Goal: Information Seeking & Learning: Learn about a topic

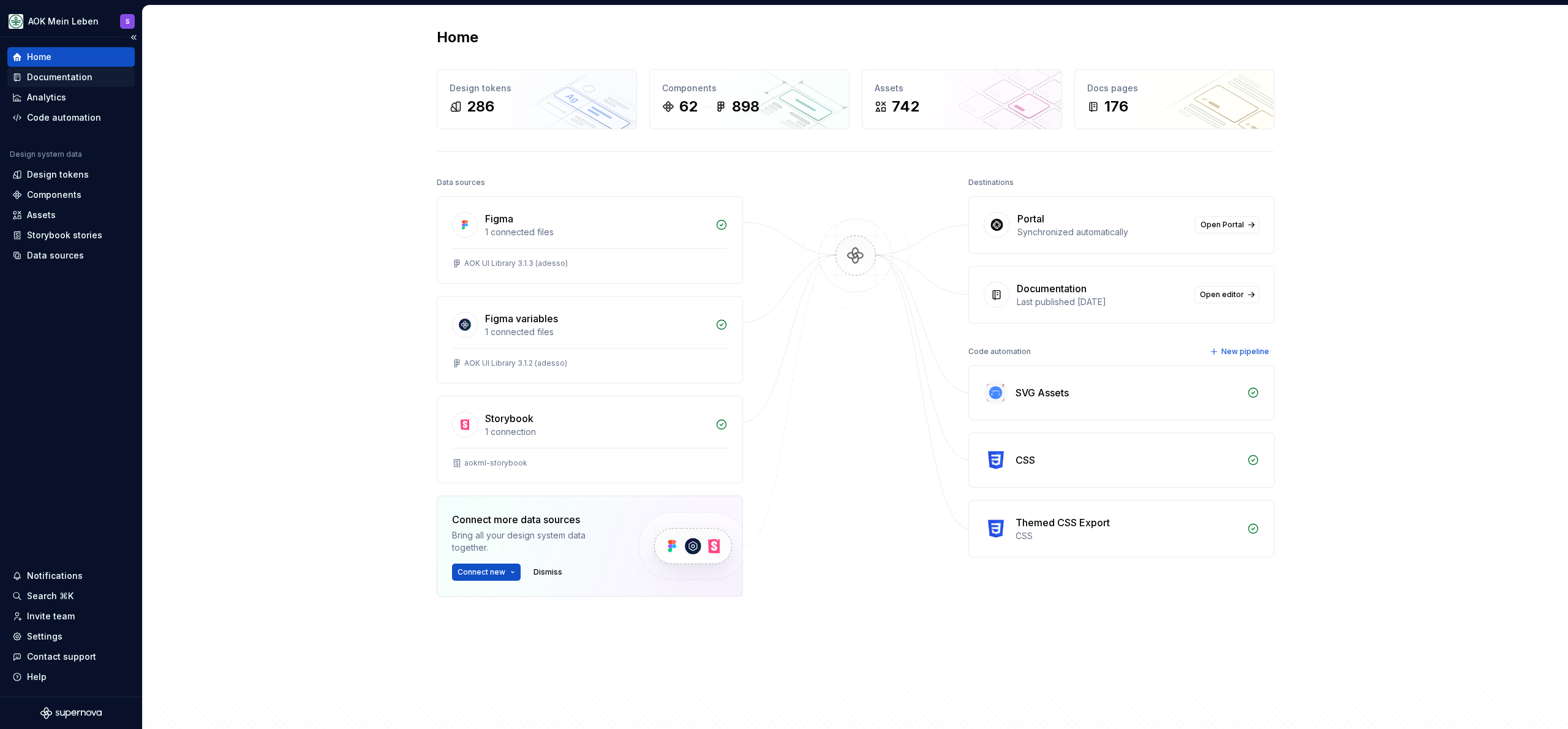
click at [74, 78] on div "Documentation" at bounding box center [60, 77] width 65 height 12
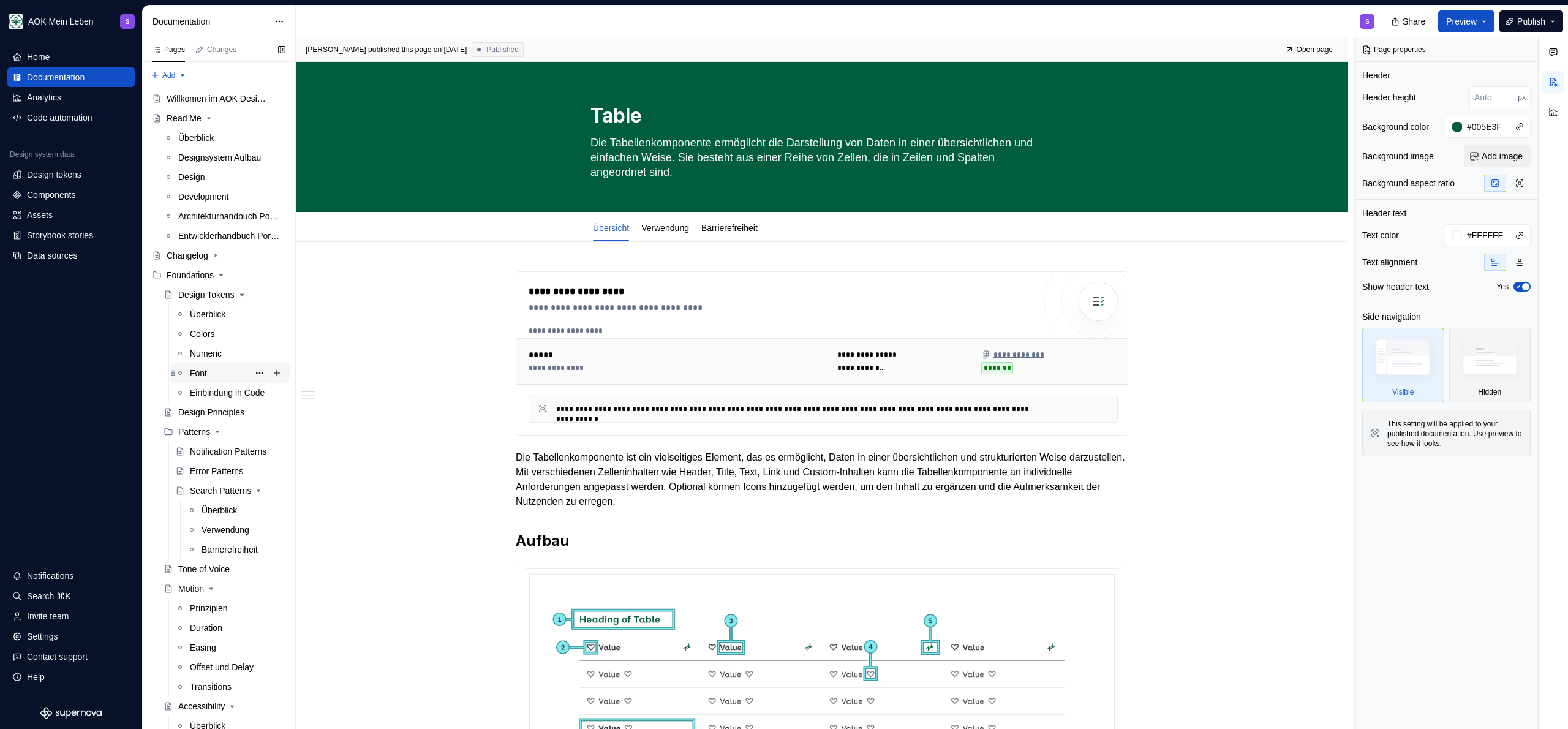
click at [209, 372] on div "Font" at bounding box center [237, 373] width 96 height 17
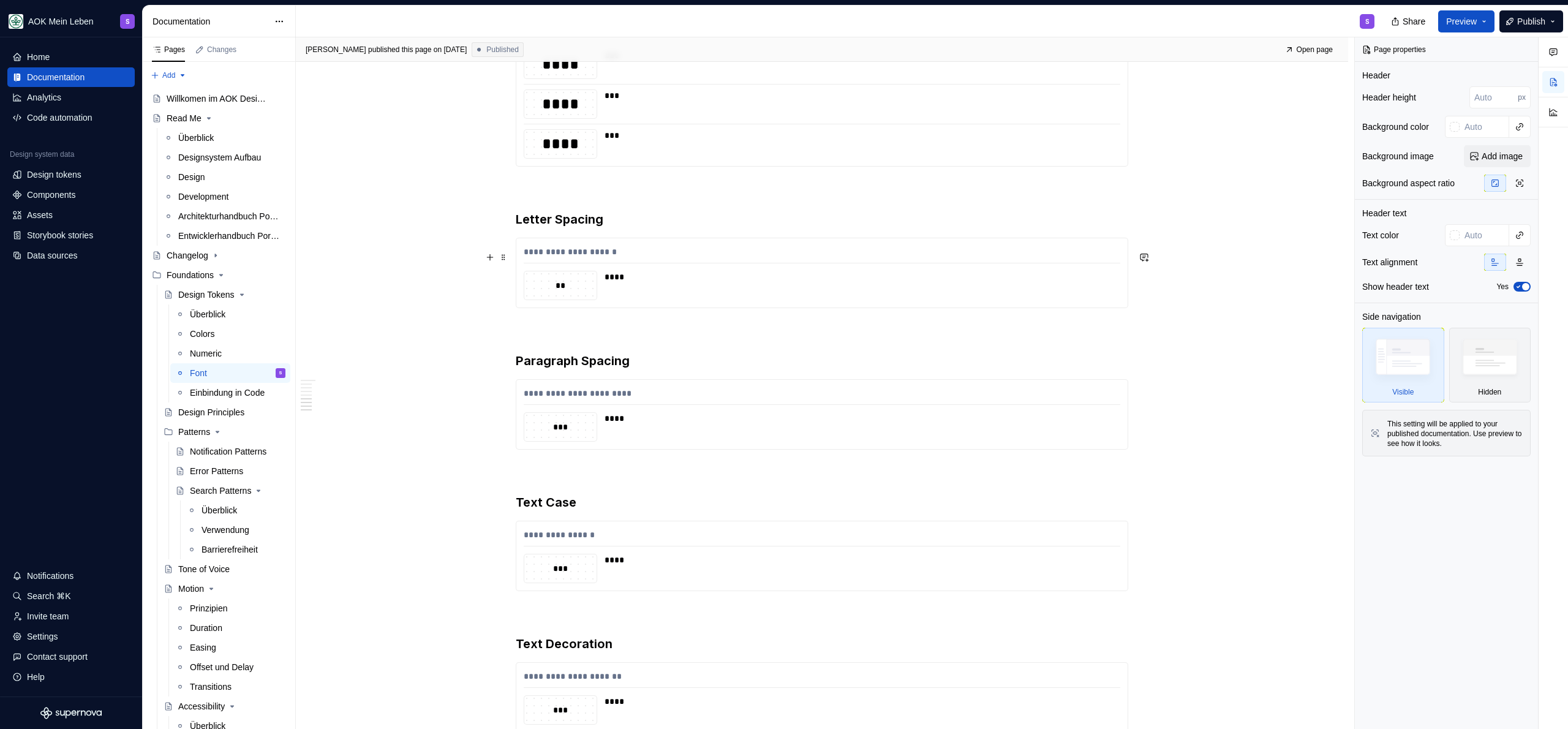
scroll to position [1688, 0]
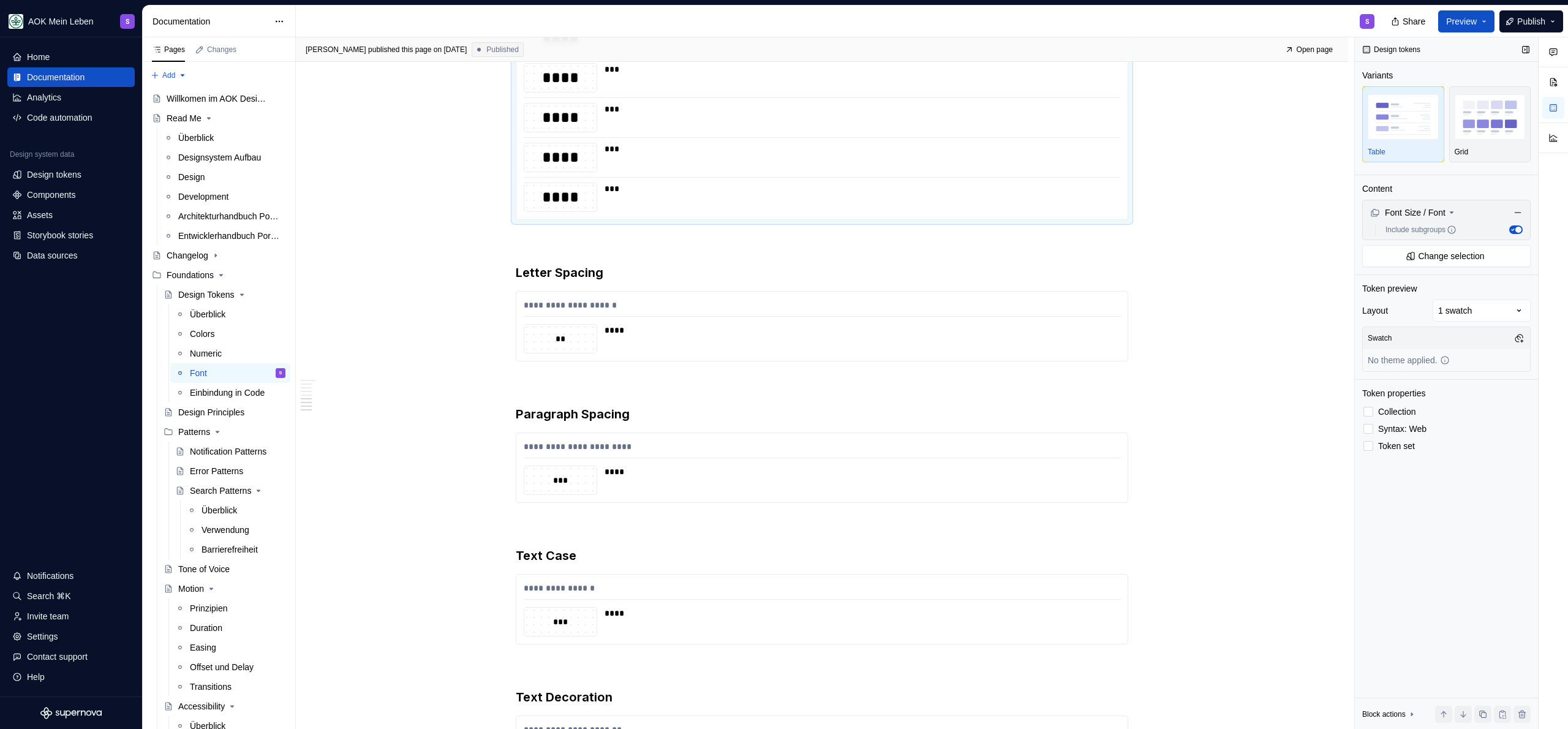
click at [1395, 400] on div "Token properties Collection Syntax: Web Token set" at bounding box center [1446, 420] width 169 height 66
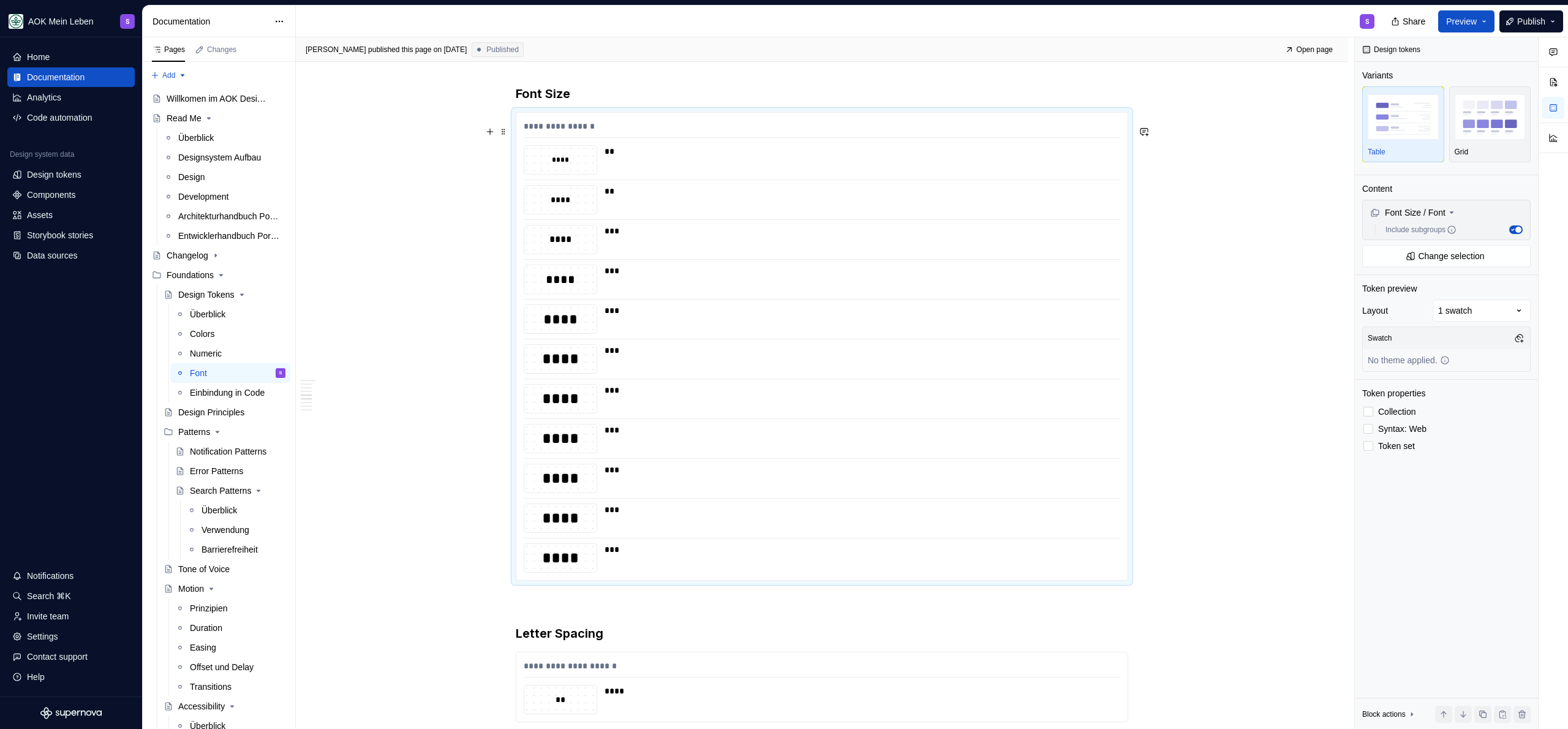
scroll to position [1329, 0]
click at [1512, 316] on div "Comments Open comments No comments yet Select ‘Comment’ from the block context …" at bounding box center [1461, 383] width 213 height 692
click at [1492, 310] on div "Comments Open comments No comments yet Select ‘Comment’ from the block context …" at bounding box center [1461, 383] width 213 height 692
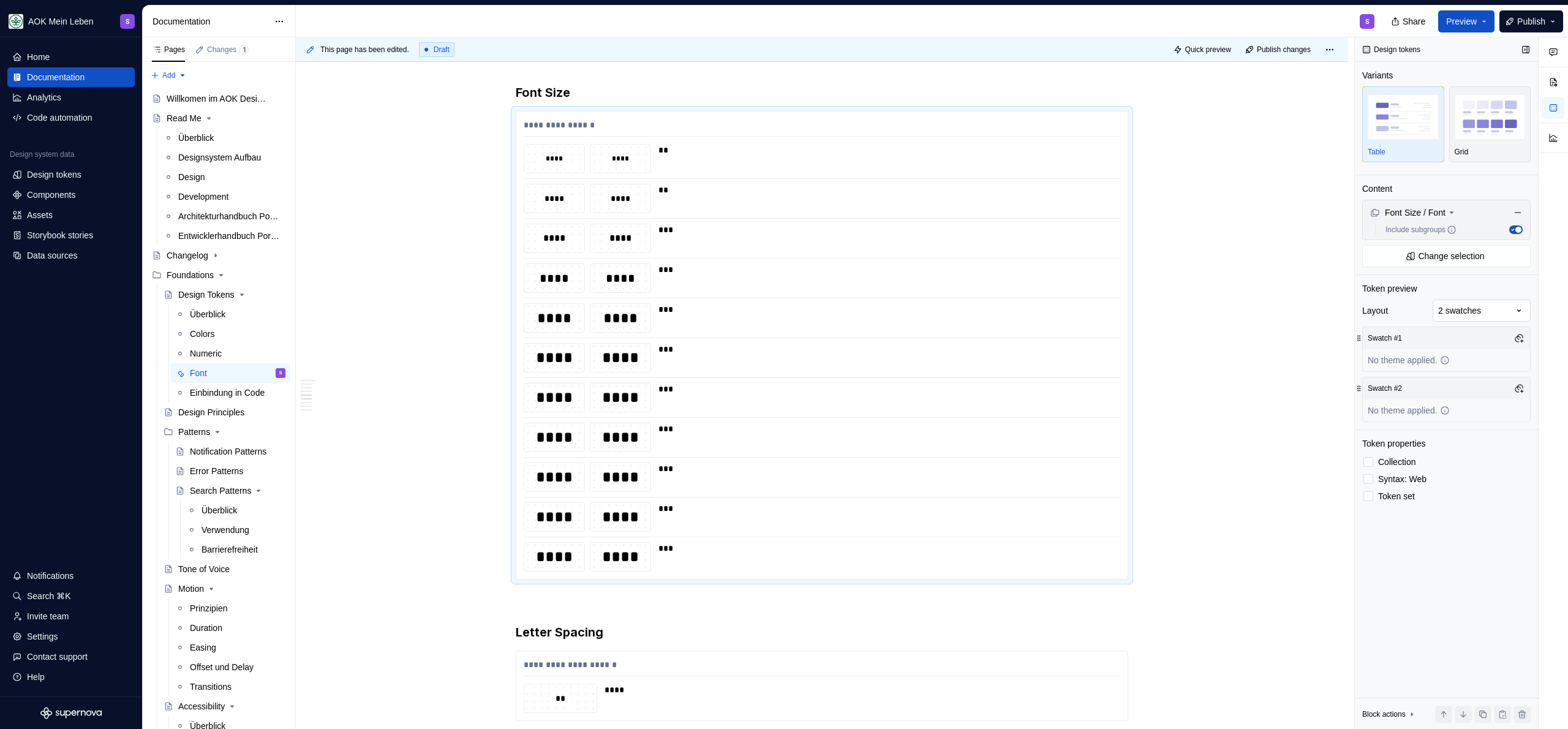
click at [1471, 305] on div "Comments Open comments No comments yet Select ‘Comment’ from the block context …" at bounding box center [1461, 383] width 213 height 692
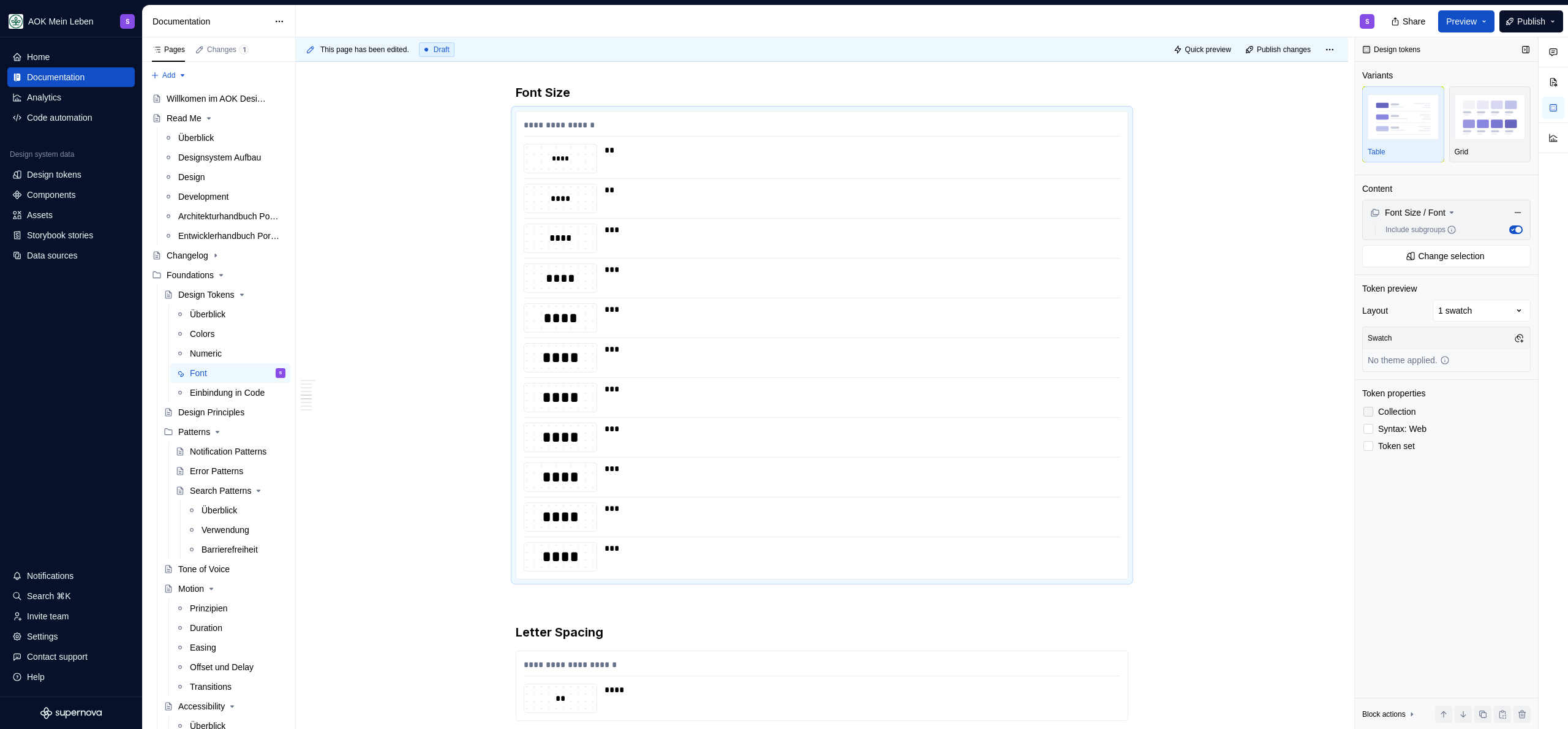
click at [1401, 407] on span "Collection" at bounding box center [1397, 411] width 37 height 10
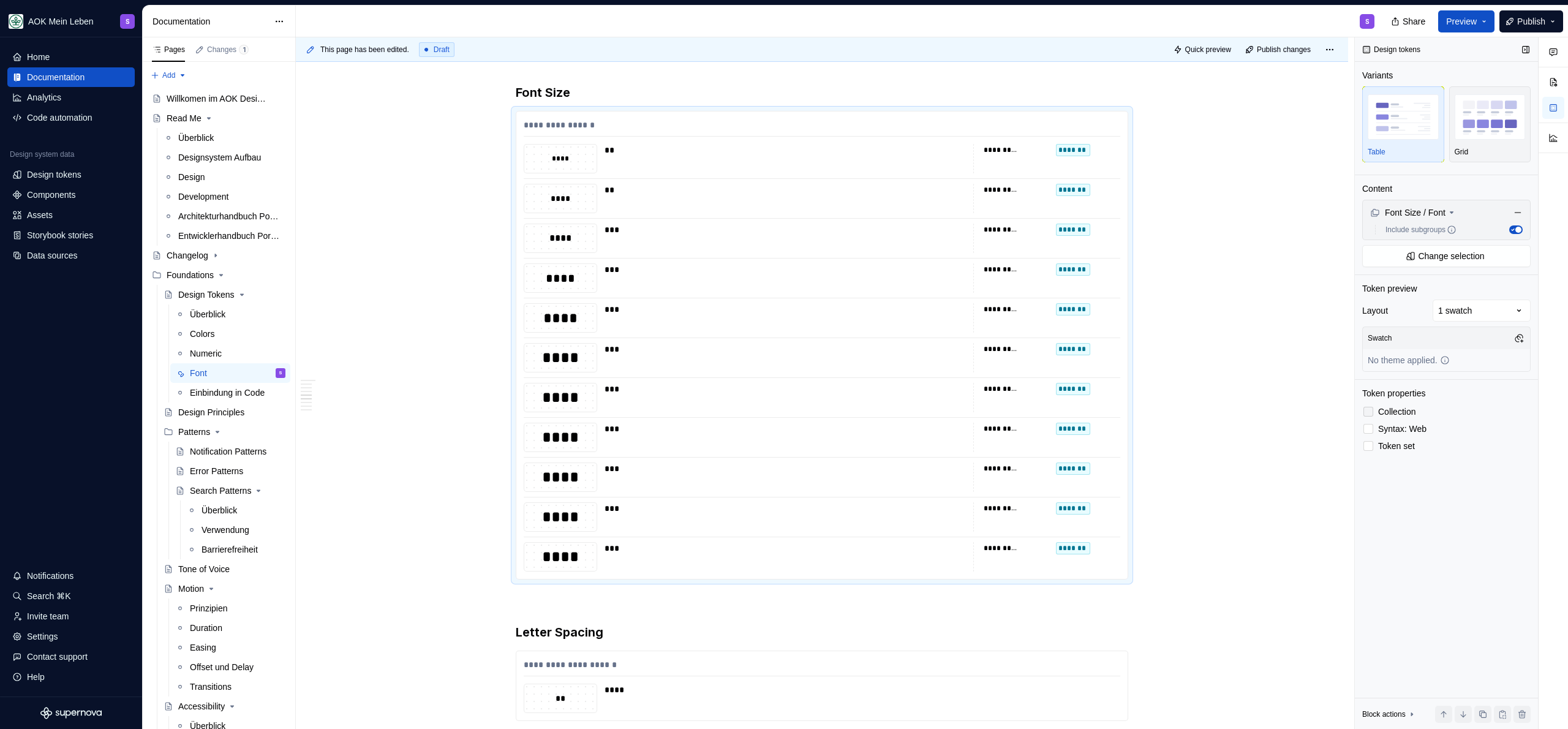
click at [1401, 409] on span "Collection" at bounding box center [1397, 411] width 37 height 10
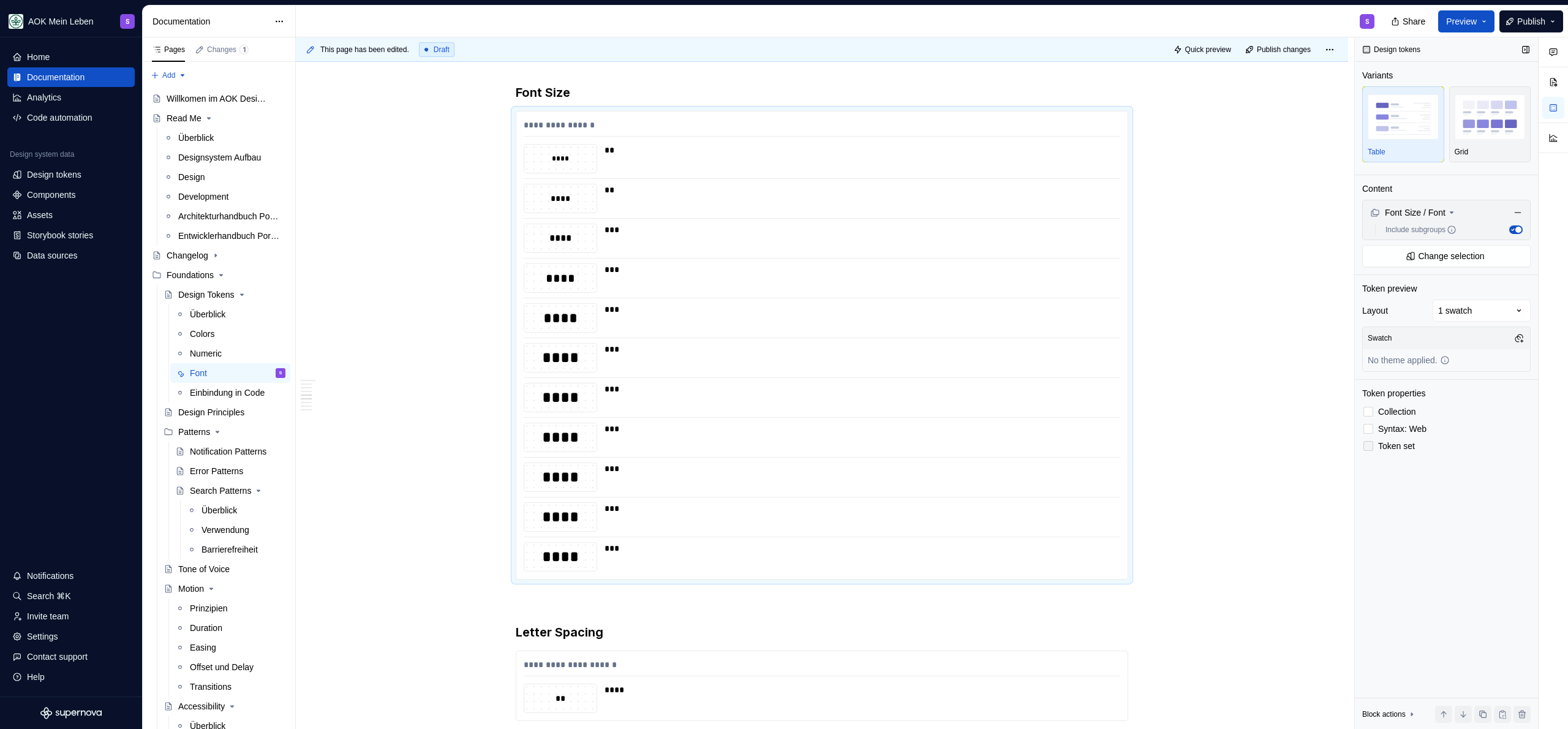
click at [1400, 442] on span "Token set" at bounding box center [1396, 445] width 37 height 10
click at [1400, 444] on span "Token set" at bounding box center [1396, 445] width 37 height 10
click at [1406, 429] on span "Syntax: Web" at bounding box center [1402, 429] width 48 height 10
click at [58, 194] on div "Components" at bounding box center [51, 194] width 48 height 12
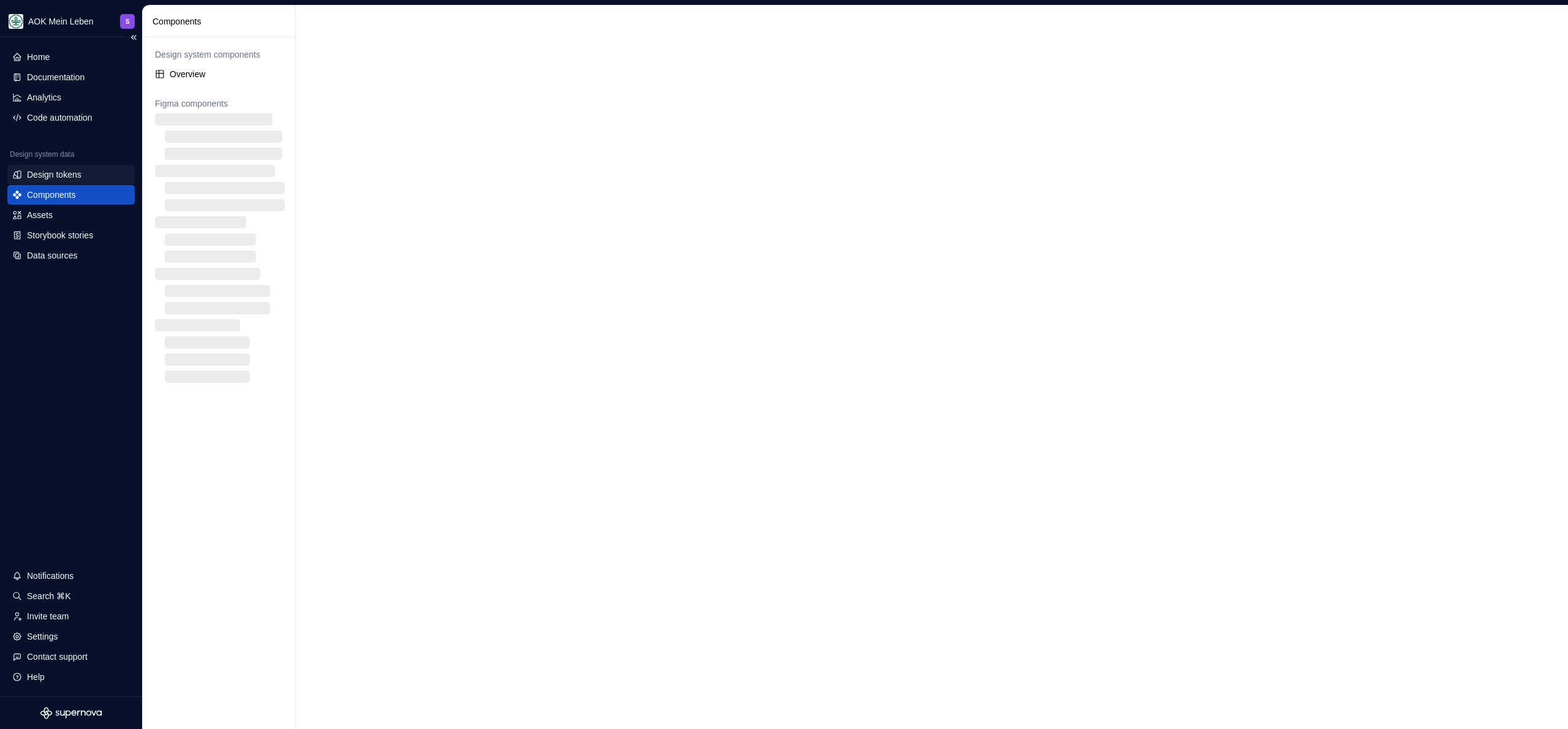
click at [64, 175] on div "Design tokens" at bounding box center [54, 175] width 55 height 12
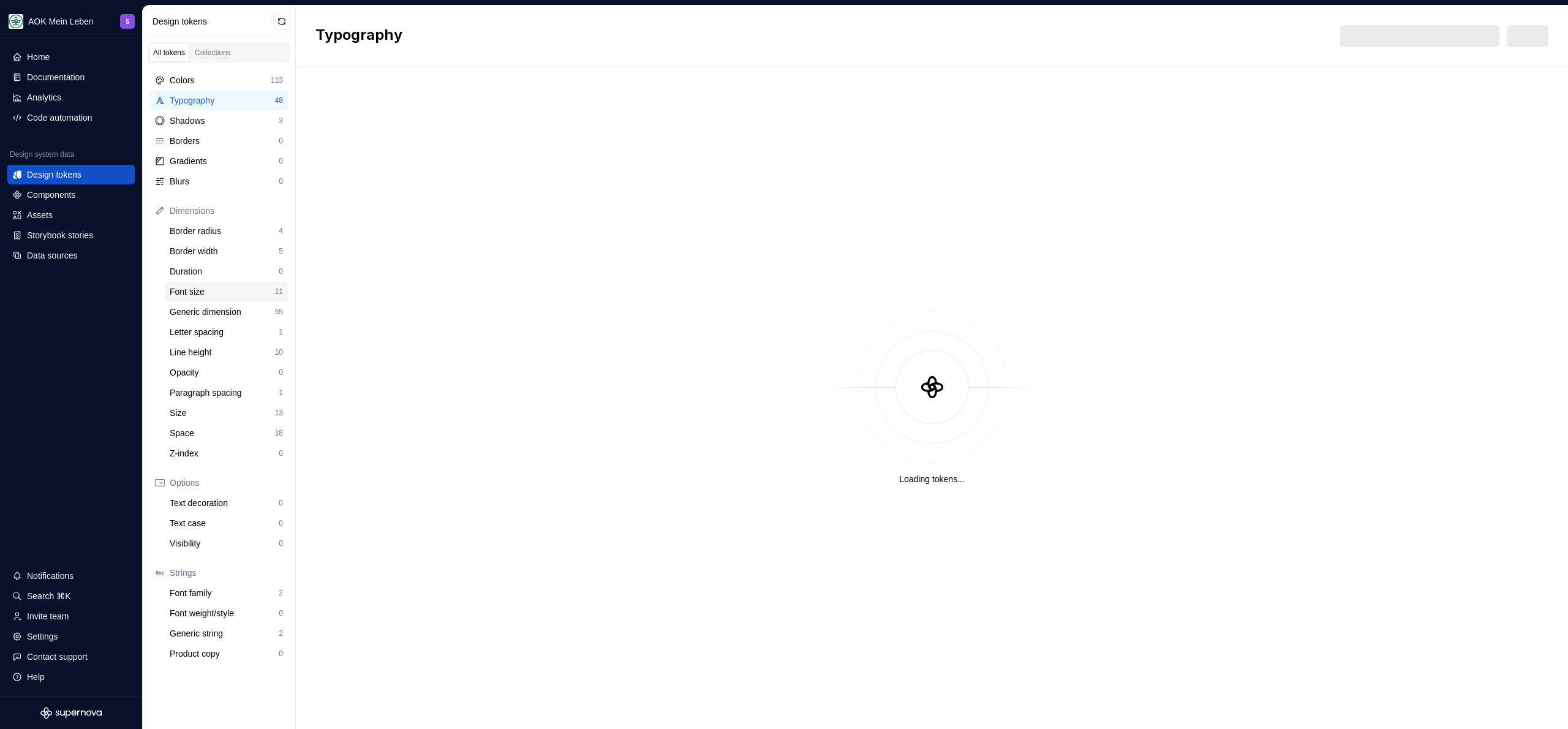
click at [202, 289] on div "Font size" at bounding box center [222, 291] width 105 height 12
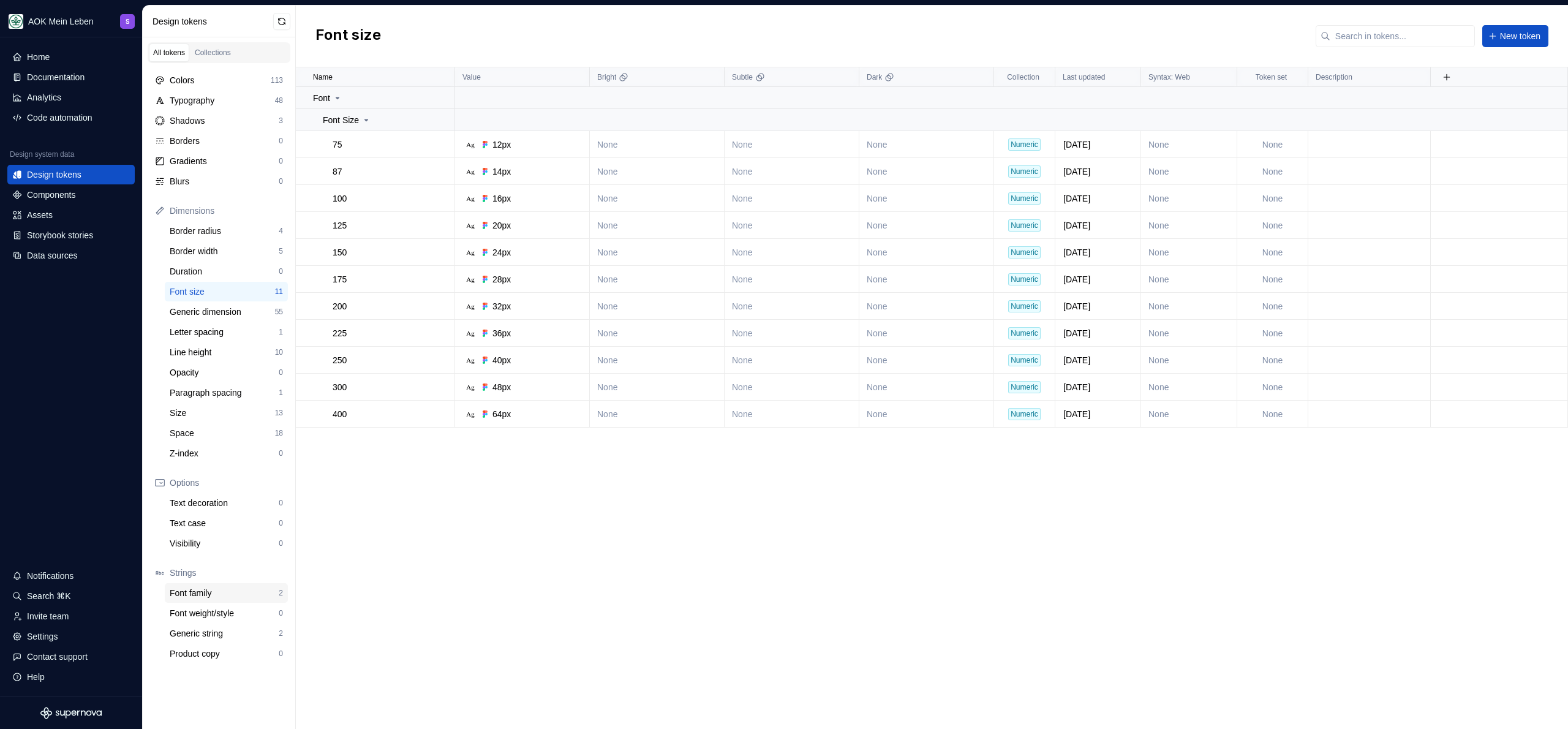
click at [228, 594] on div "Font family" at bounding box center [224, 593] width 109 height 12
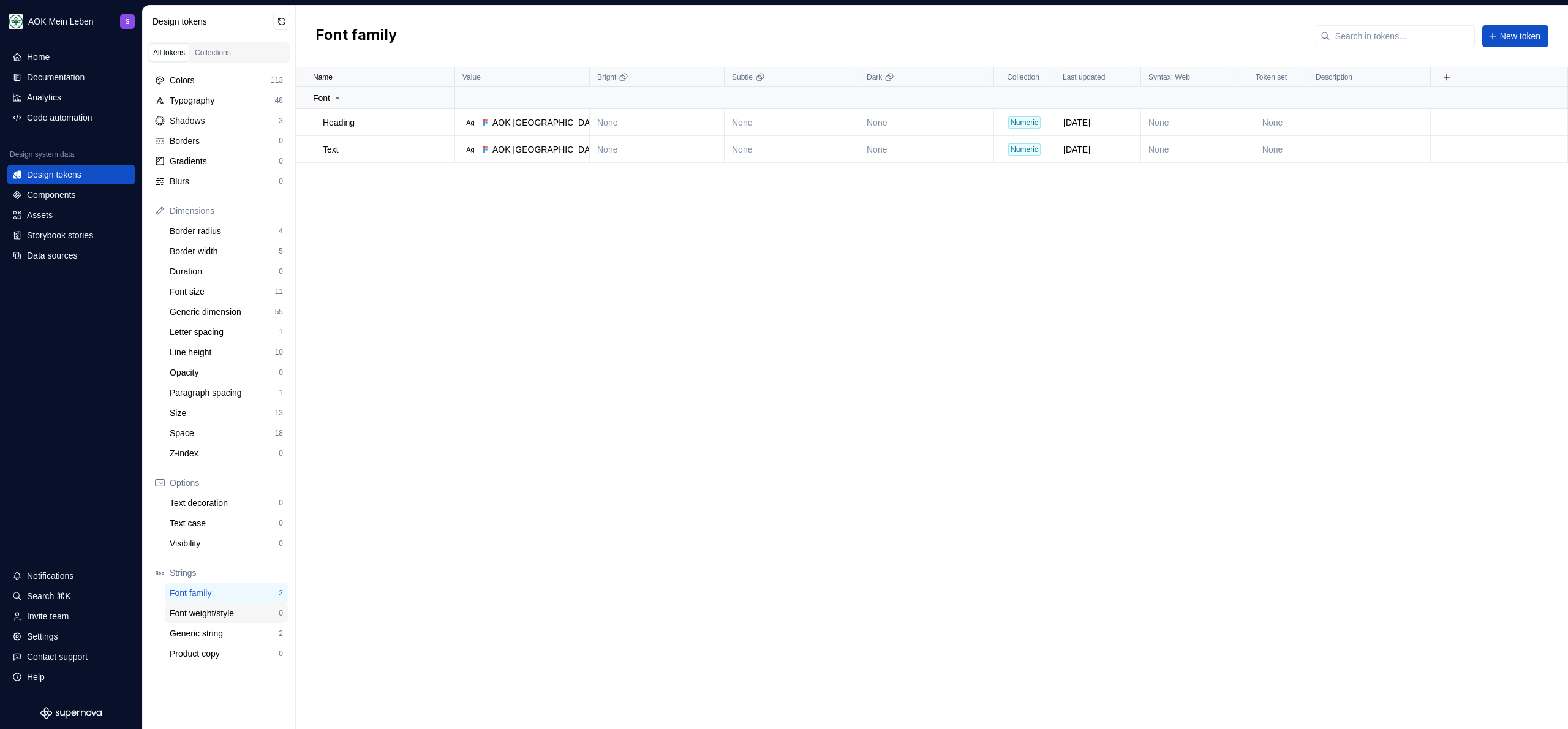
click at [226, 617] on div "Font weight/style" at bounding box center [224, 613] width 109 height 12
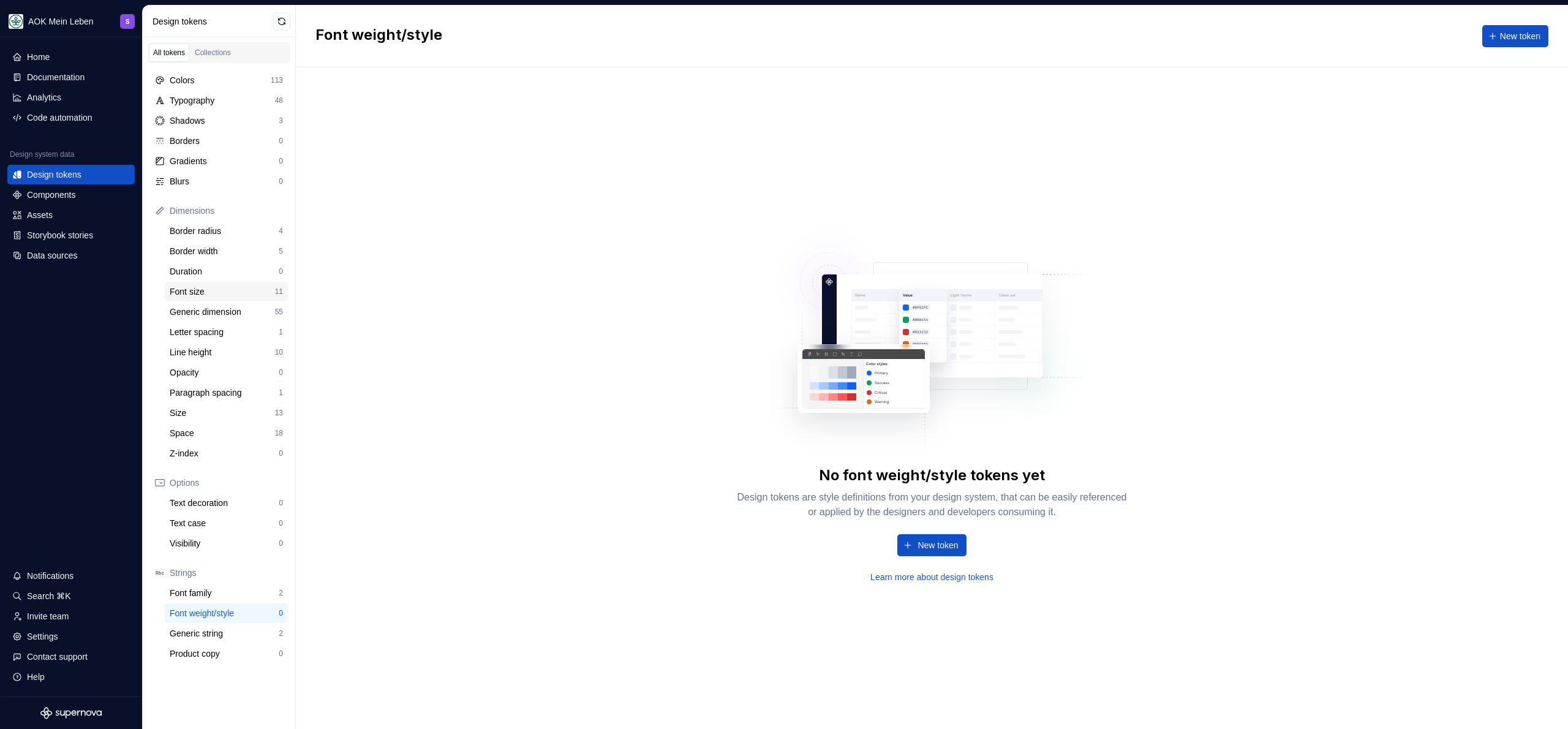
click at [211, 286] on div "Font size" at bounding box center [222, 291] width 105 height 12
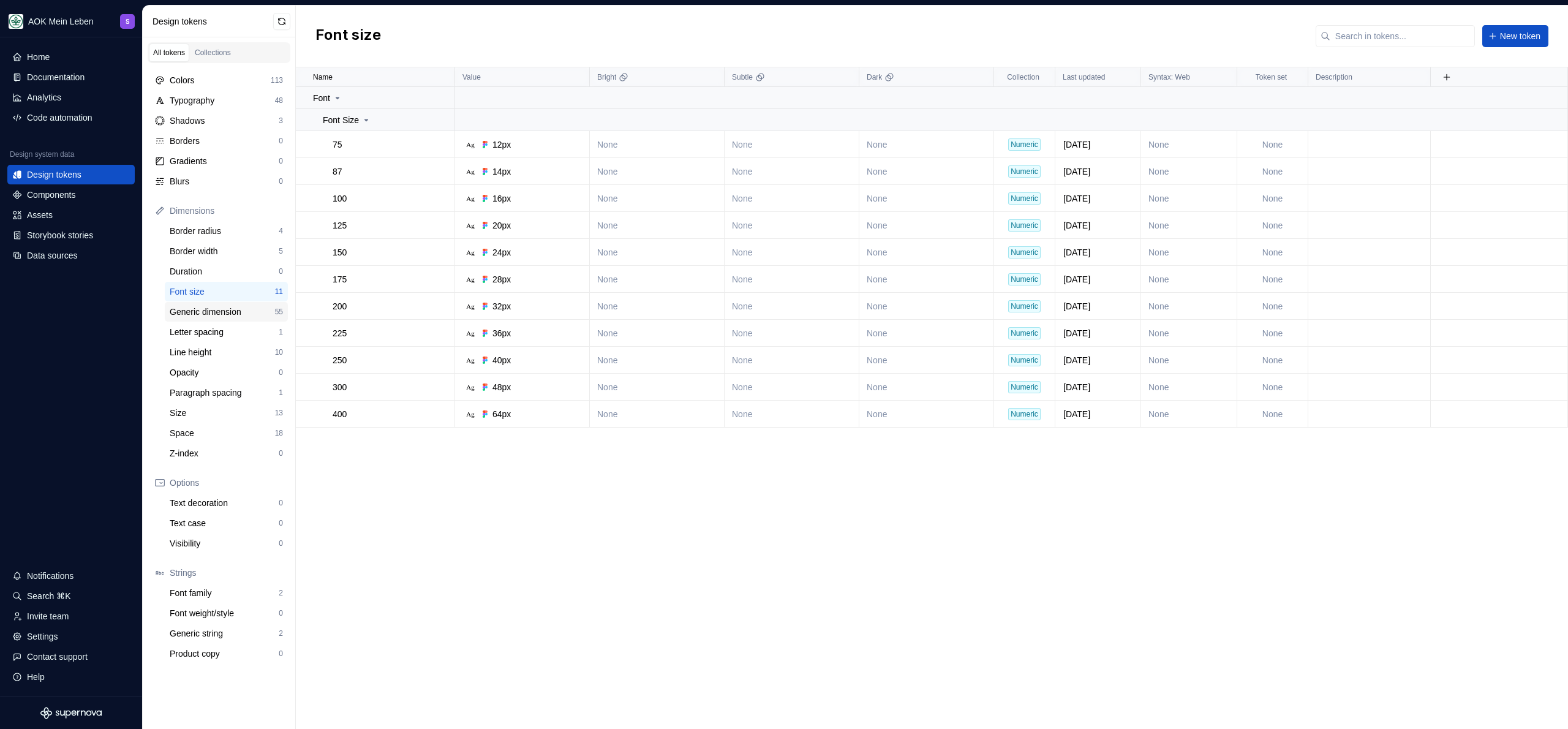
click at [228, 313] on div "Generic dimension" at bounding box center [222, 311] width 105 height 12
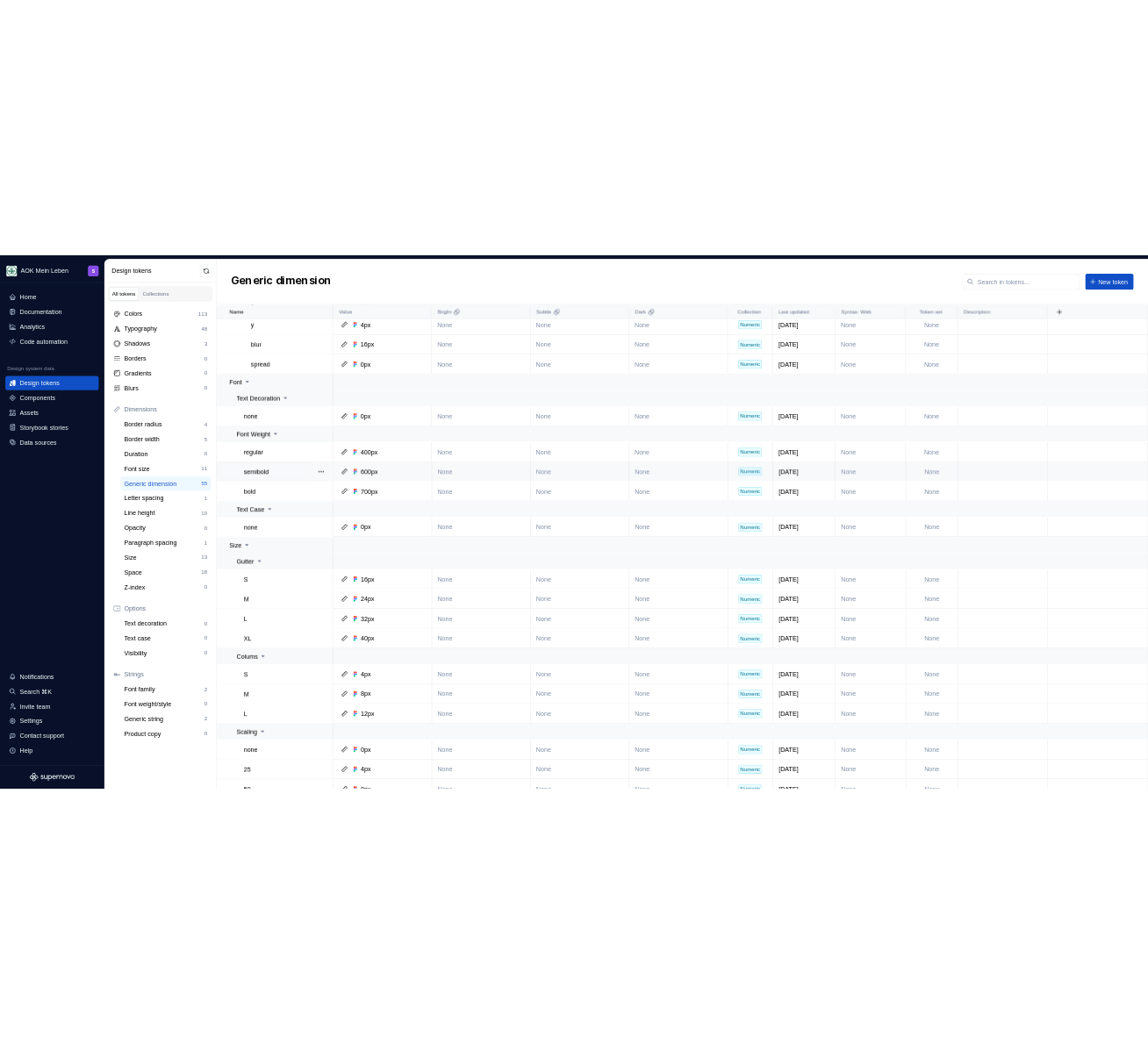
scroll to position [1021, 0]
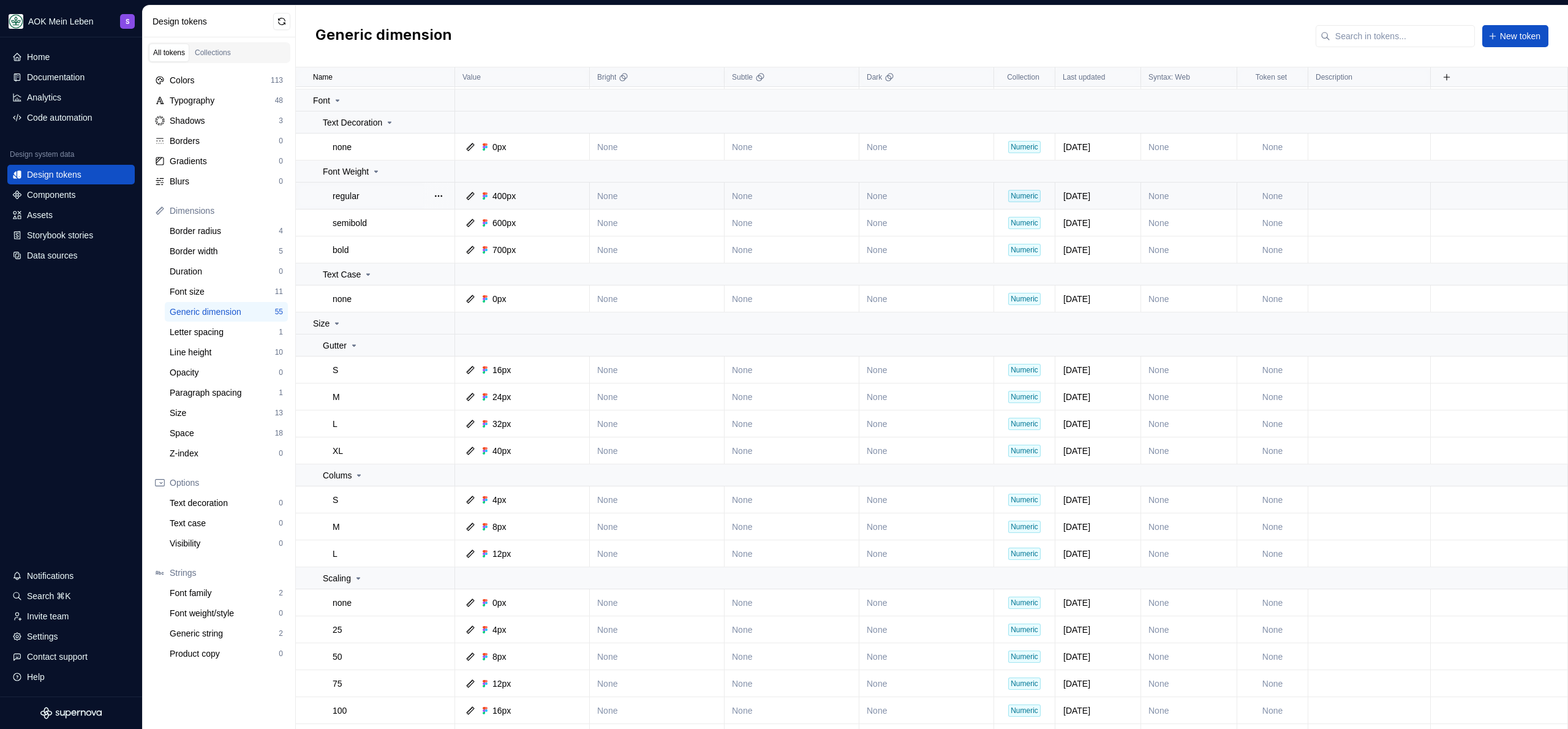
click at [469, 194] on icon at bounding box center [470, 196] width 10 height 10
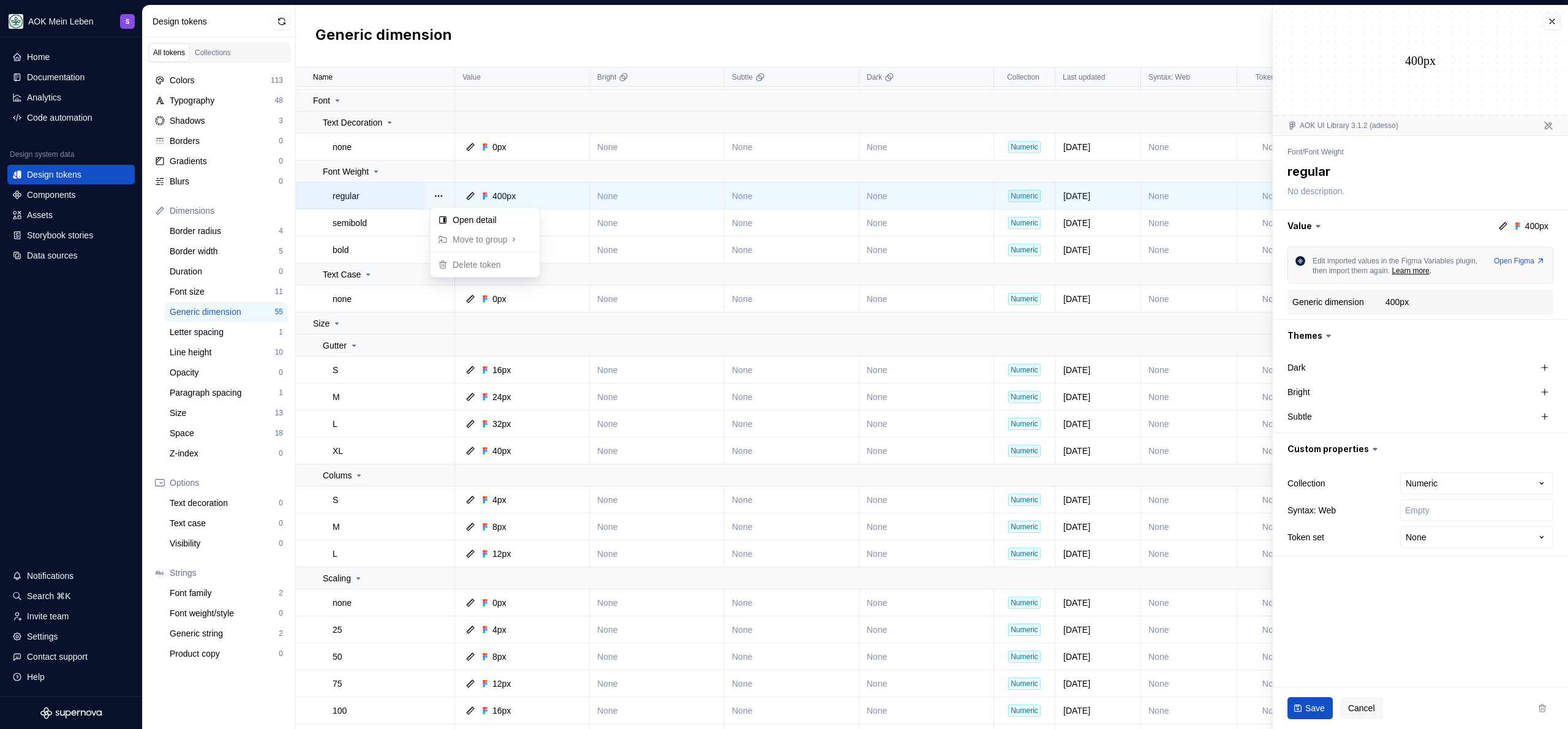
type textarea "*"
click at [629, 14] on div "Generic dimension New token" at bounding box center [932, 37] width 1272 height 62
click at [1555, 21] on button "button" at bounding box center [1552, 21] width 17 height 17
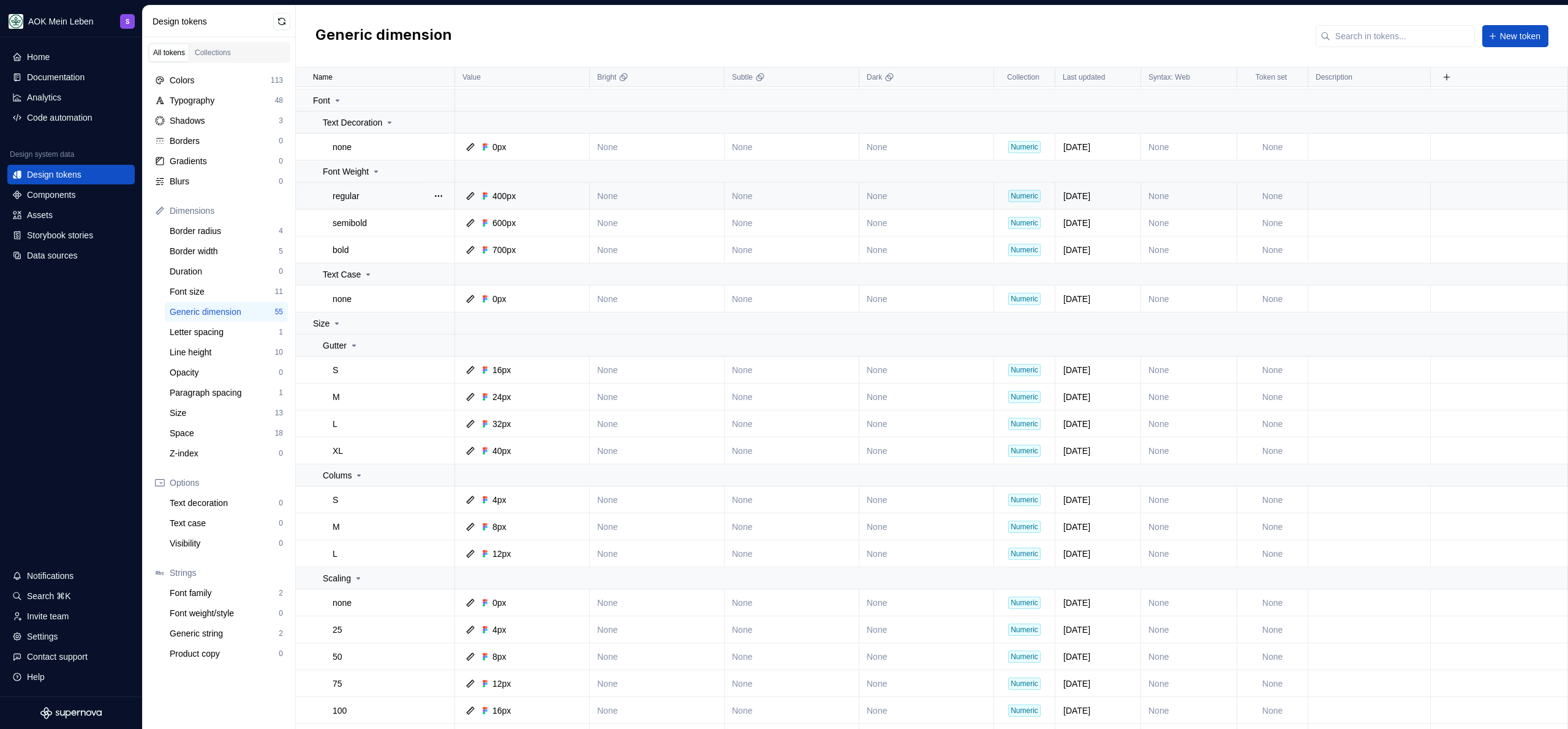
click at [825, 31] on div "Generic dimension New token" at bounding box center [932, 37] width 1272 height 62
click at [746, 45] on div "Generic dimension New token" at bounding box center [932, 37] width 1272 height 62
click at [606, 28] on div "Generic dimension New token" at bounding box center [932, 37] width 1272 height 62
